Goal: Find specific page/section: Find specific page/section

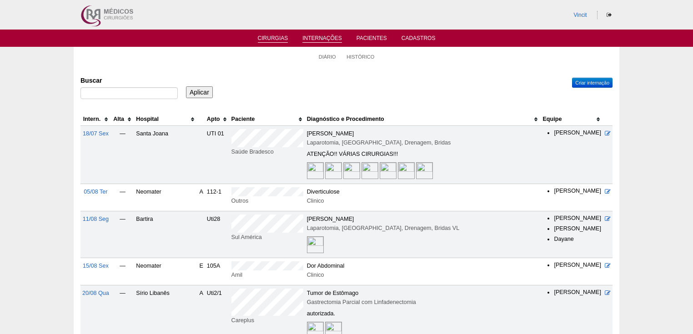
click at [270, 38] on link "Cirurgias" at bounding box center [273, 39] width 30 height 8
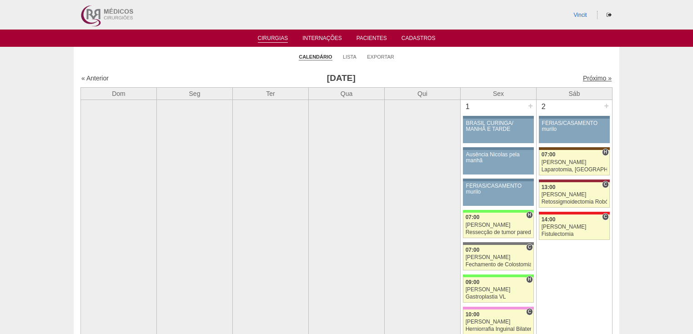
click at [588, 79] on link "Próximo »" at bounding box center [597, 78] width 29 height 7
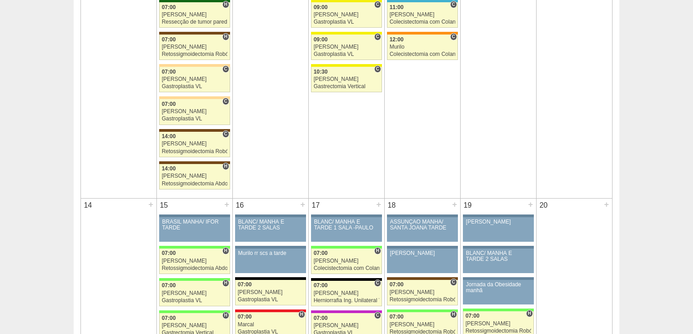
scroll to position [837, 0]
